Goal: Task Accomplishment & Management: Manage account settings

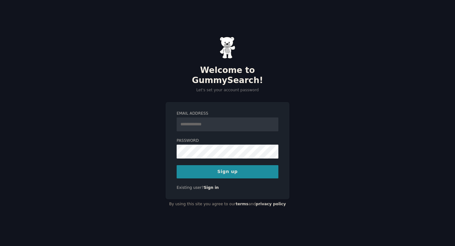
click at [217, 118] on input "Email Address" at bounding box center [228, 125] width 102 height 14
type input "**********"
click at [239, 165] on button "Sign up" at bounding box center [228, 171] width 102 height 13
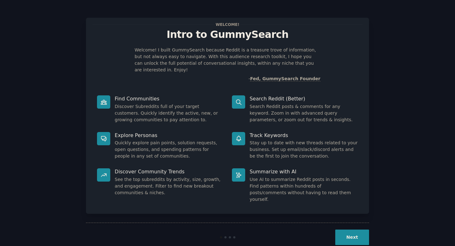
click at [406, 174] on div "Welcome! Intro to GummySearch Welcome! I built GummySearch because Reddit is a …" at bounding box center [227, 130] width 437 height 243
click at [359, 230] on button "Next" at bounding box center [352, 237] width 34 height 15
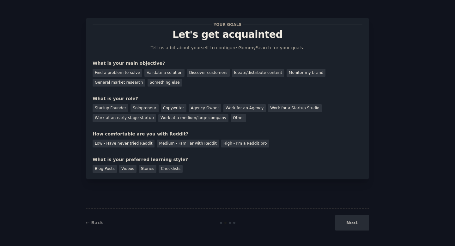
click at [359, 225] on div "Next" at bounding box center [322, 222] width 95 height 15
click at [428, 83] on div "Your goals Let's get acquainted Tell us a bit about yourself to configure Gummy…" at bounding box center [227, 123] width 437 height 229
click at [109, 85] on div "General market research" at bounding box center [119, 83] width 53 height 8
click at [164, 106] on div "Copywriter" at bounding box center [174, 108] width 26 height 8
click at [200, 143] on div "Medium - Familiar with Reddit" at bounding box center [188, 144] width 62 height 8
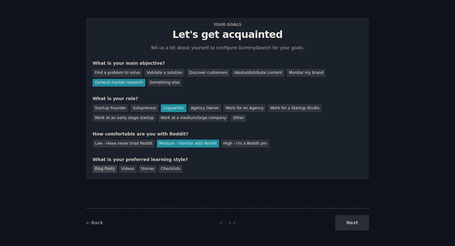
click at [97, 168] on div "Blog Posts" at bounding box center [105, 169] width 24 height 8
click at [353, 219] on button "Next" at bounding box center [352, 222] width 34 height 15
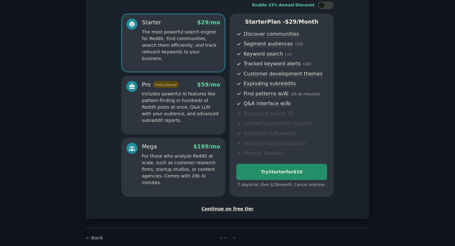
scroll to position [53, 0]
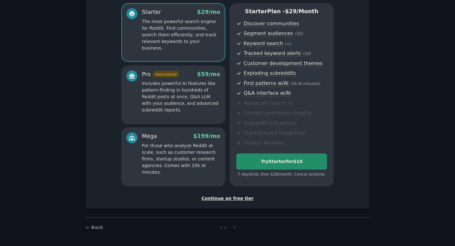
click at [226, 196] on div "Continue on free tier" at bounding box center [228, 198] width 270 height 7
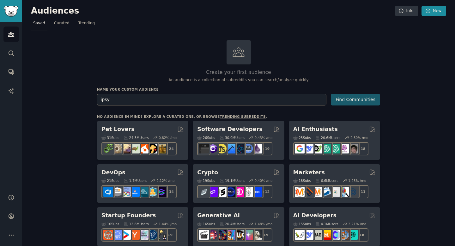
type input "ipsy"
click at [355, 104] on button "Find Communities" at bounding box center [355, 100] width 49 height 12
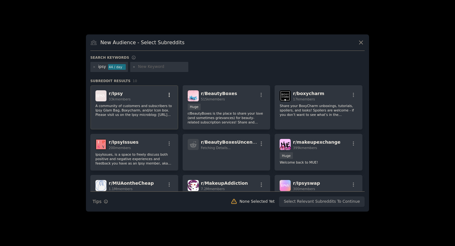
click at [167, 96] on icon "button" at bounding box center [170, 95] width 6 height 6
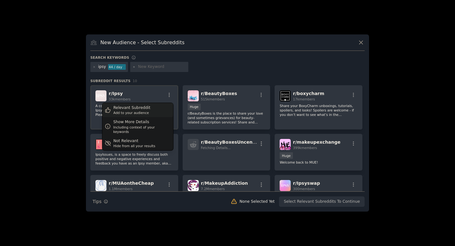
click at [152, 111] on div "Relevant Subreddit Add to your audience" at bounding box center [137, 110] width 71 height 15
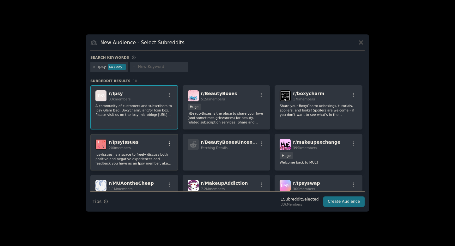
click at [167, 143] on icon "button" at bounding box center [170, 144] width 6 height 6
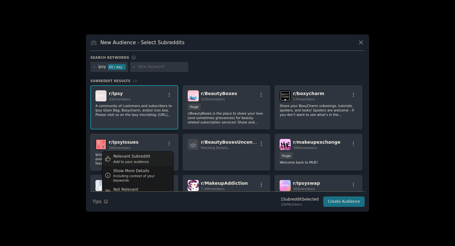
click at [146, 158] on div "Relevant Subreddit" at bounding box center [131, 157] width 37 height 6
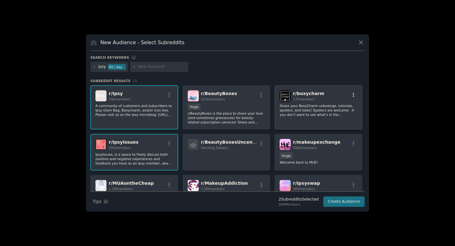
click at [351, 94] on icon "button" at bounding box center [354, 95] width 6 height 6
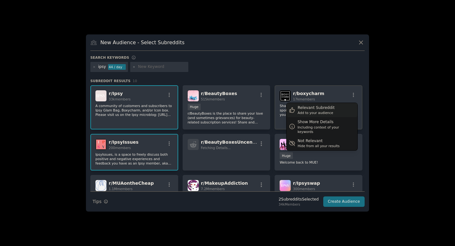
click at [329, 109] on div "Relevant Subreddit Add to your audience" at bounding box center [322, 110] width 71 height 15
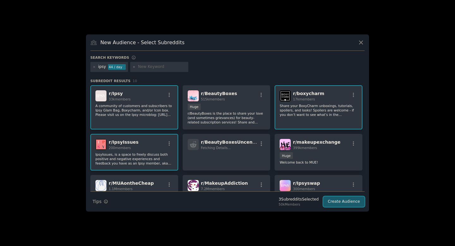
click at [346, 203] on button "Create Audience" at bounding box center [344, 202] width 42 height 11
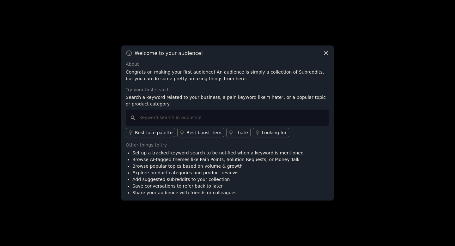
click at [323, 55] on icon at bounding box center [326, 53] width 7 height 7
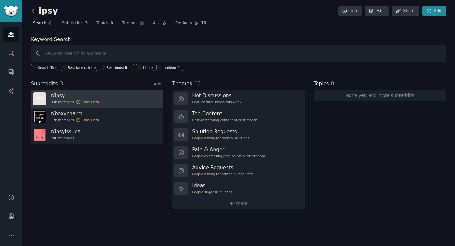
click at [97, 103] on link "r/ Ipsy 33k members Stale Data" at bounding box center [97, 99] width 132 height 18
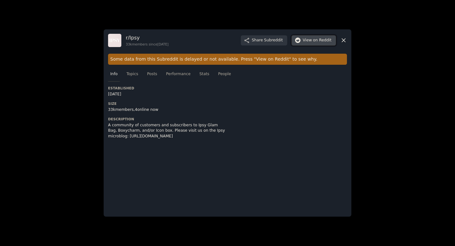
click at [316, 42] on span "on Reddit" at bounding box center [322, 41] width 18 height 6
click at [204, 75] on span "Stats" at bounding box center [204, 74] width 10 height 6
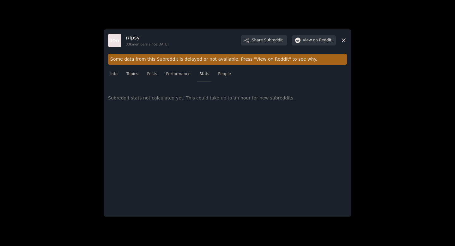
click at [341, 40] on icon at bounding box center [343, 40] width 7 height 7
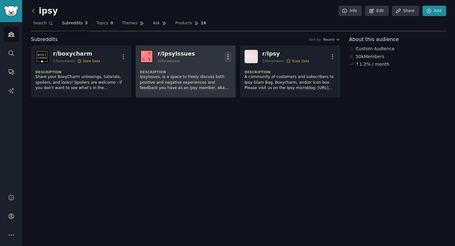
click at [226, 58] on icon "button" at bounding box center [228, 56] width 7 height 7
click at [210, 58] on link "View" at bounding box center [203, 58] width 38 height 13
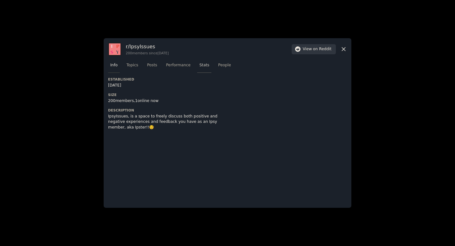
click at [205, 64] on span "Stats" at bounding box center [204, 66] width 10 height 6
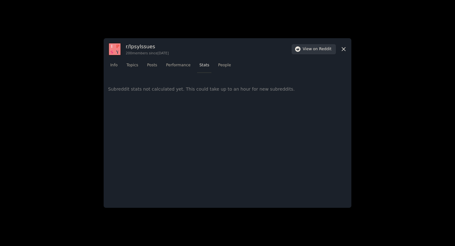
click at [139, 46] on h3 "r/ IpsyIssues" at bounding box center [147, 46] width 43 height 7
click at [320, 51] on span "on Reddit" at bounding box center [322, 49] width 18 height 6
click at [344, 50] on icon at bounding box center [343, 49] width 7 height 7
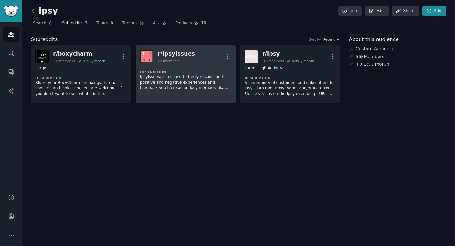
click at [205, 70] on dt "Description" at bounding box center [185, 72] width 91 height 4
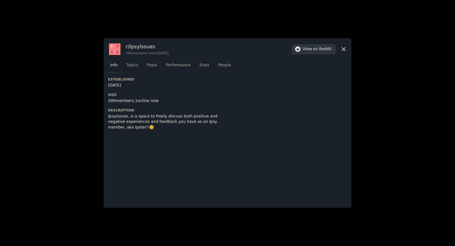
click at [346, 49] on icon at bounding box center [343, 49] width 7 height 7
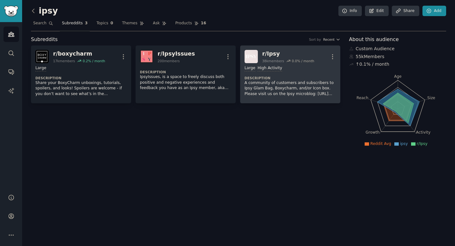
click at [295, 78] on dt "Description" at bounding box center [290, 78] width 91 height 4
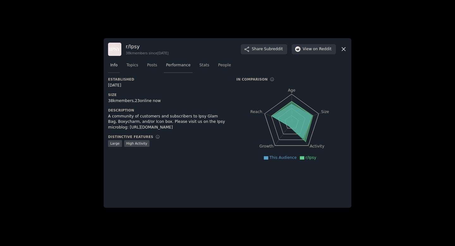
click at [174, 64] on span "Performance" at bounding box center [178, 66] width 25 height 6
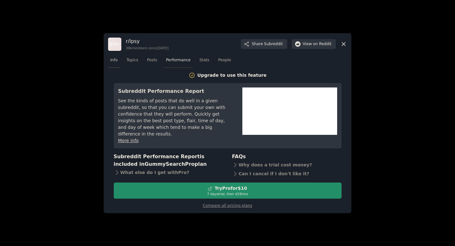
click at [115, 63] on span "Info" at bounding box center [113, 61] width 7 height 6
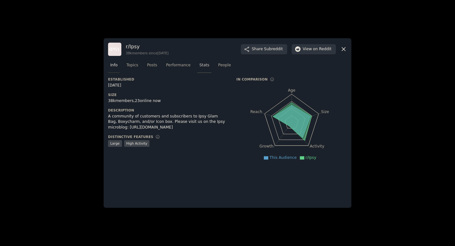
click at [204, 68] on link "Stats" at bounding box center [204, 66] width 14 height 13
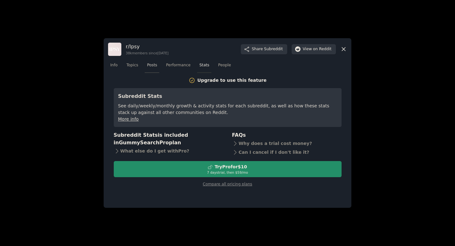
click at [147, 65] on link "Posts" at bounding box center [152, 66] width 15 height 13
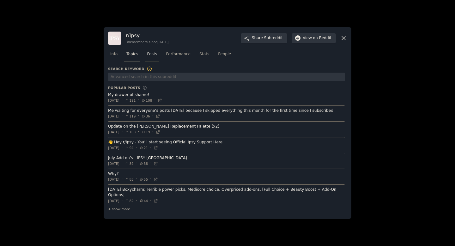
click at [130, 57] on span "Topics" at bounding box center [132, 55] width 12 height 6
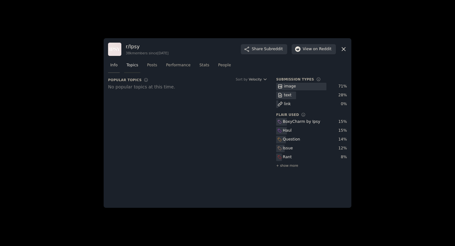
click at [112, 63] on span "Info" at bounding box center [113, 66] width 7 height 6
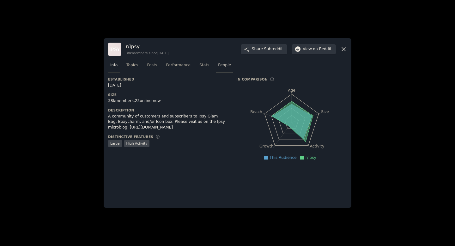
click at [226, 66] on span "People" at bounding box center [224, 66] width 13 height 6
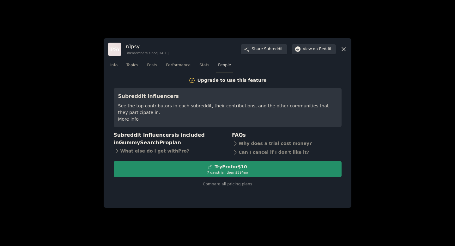
click at [345, 49] on icon at bounding box center [343, 49] width 7 height 7
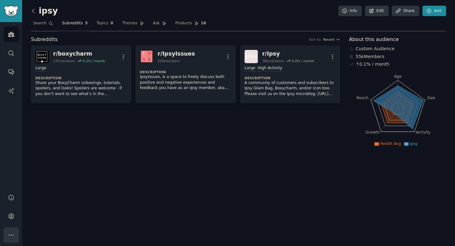
click at [11, 233] on icon "Sidebar" at bounding box center [11, 235] width 7 height 7
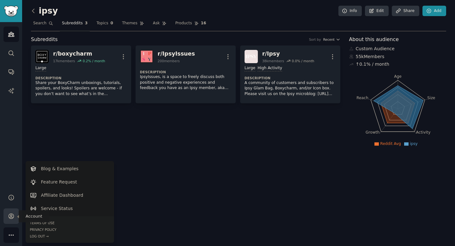
click at [7, 216] on link "Account" at bounding box center [10, 216] width 15 height 15
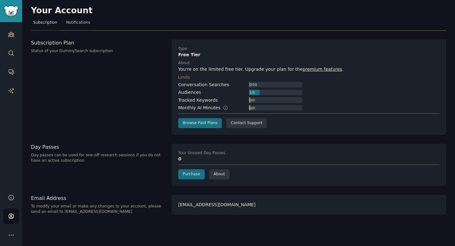
click at [81, 23] on span "Notifications" at bounding box center [78, 23] width 24 height 6
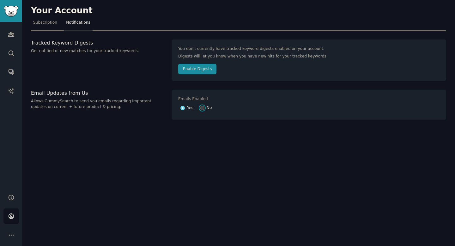
click at [203, 108] on input "No" at bounding box center [202, 108] width 4 height 4
radio input "false"
radio input "true"
click at [13, 232] on icon "Sidebar" at bounding box center [11, 235] width 7 height 7
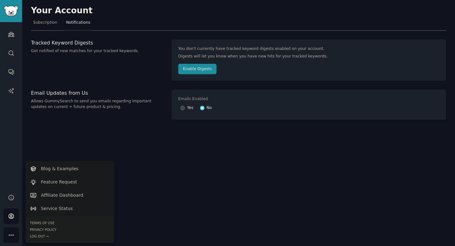
click at [35, 131] on div "Your Account Subscription Notifications Tracked Keyword Digests Get notified of…" at bounding box center [238, 123] width 433 height 246
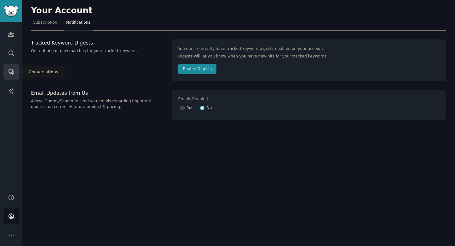
click at [14, 71] on icon "Sidebar" at bounding box center [11, 72] width 7 height 7
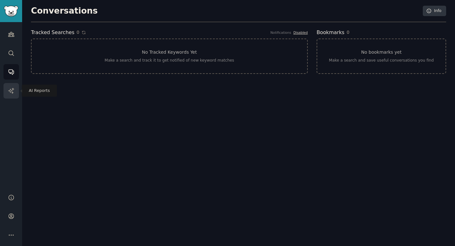
click at [6, 92] on link "AI Reports" at bounding box center [10, 90] width 15 height 15
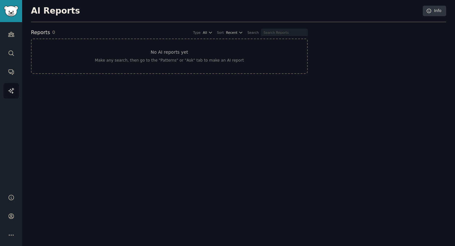
click at [32, 91] on div "AI Reports Info Reports 0 Type All Sort Recent Search No AI reports yet Make an…" at bounding box center [238, 123] width 433 height 246
click at [12, 34] on icon "Sidebar" at bounding box center [11, 34] width 6 height 4
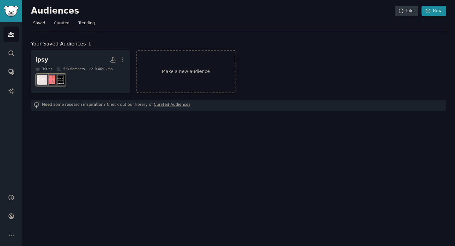
click at [87, 22] on span "Trending" at bounding box center [86, 24] width 16 height 6
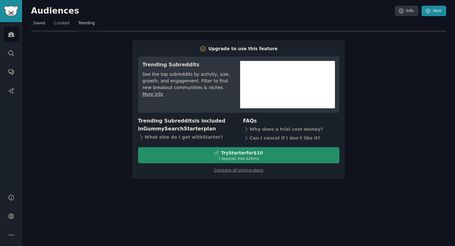
click at [36, 26] on link "Saved" at bounding box center [39, 24] width 16 height 13
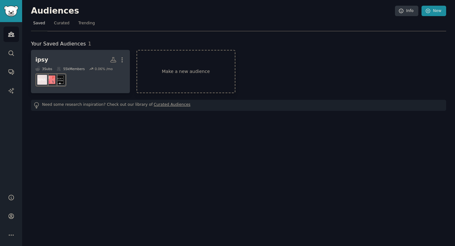
click at [80, 70] on div "55k Members" at bounding box center [71, 69] width 28 height 4
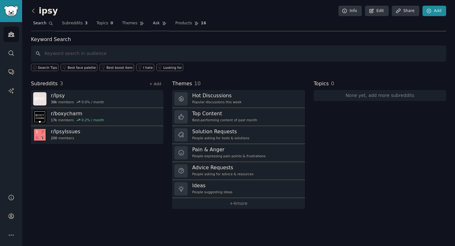
click at [154, 24] on span "Ask" at bounding box center [156, 24] width 7 height 6
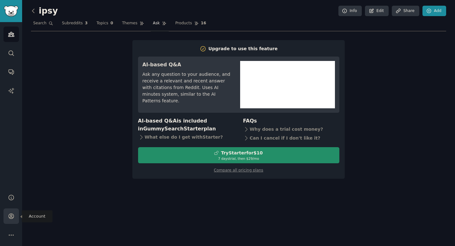
click at [11, 212] on link "Account" at bounding box center [10, 216] width 15 height 15
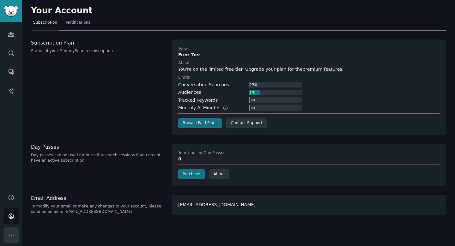
click at [10, 237] on icon "Sidebar" at bounding box center [11, 235] width 7 height 7
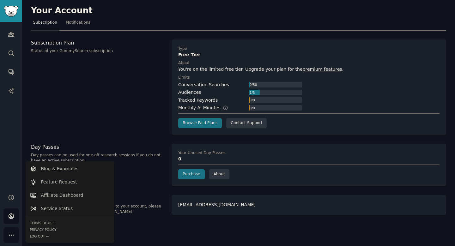
click at [43, 236] on div "Log Out →" at bounding box center [70, 236] width 80 height 4
